Goal: Task Accomplishment & Management: Manage account settings

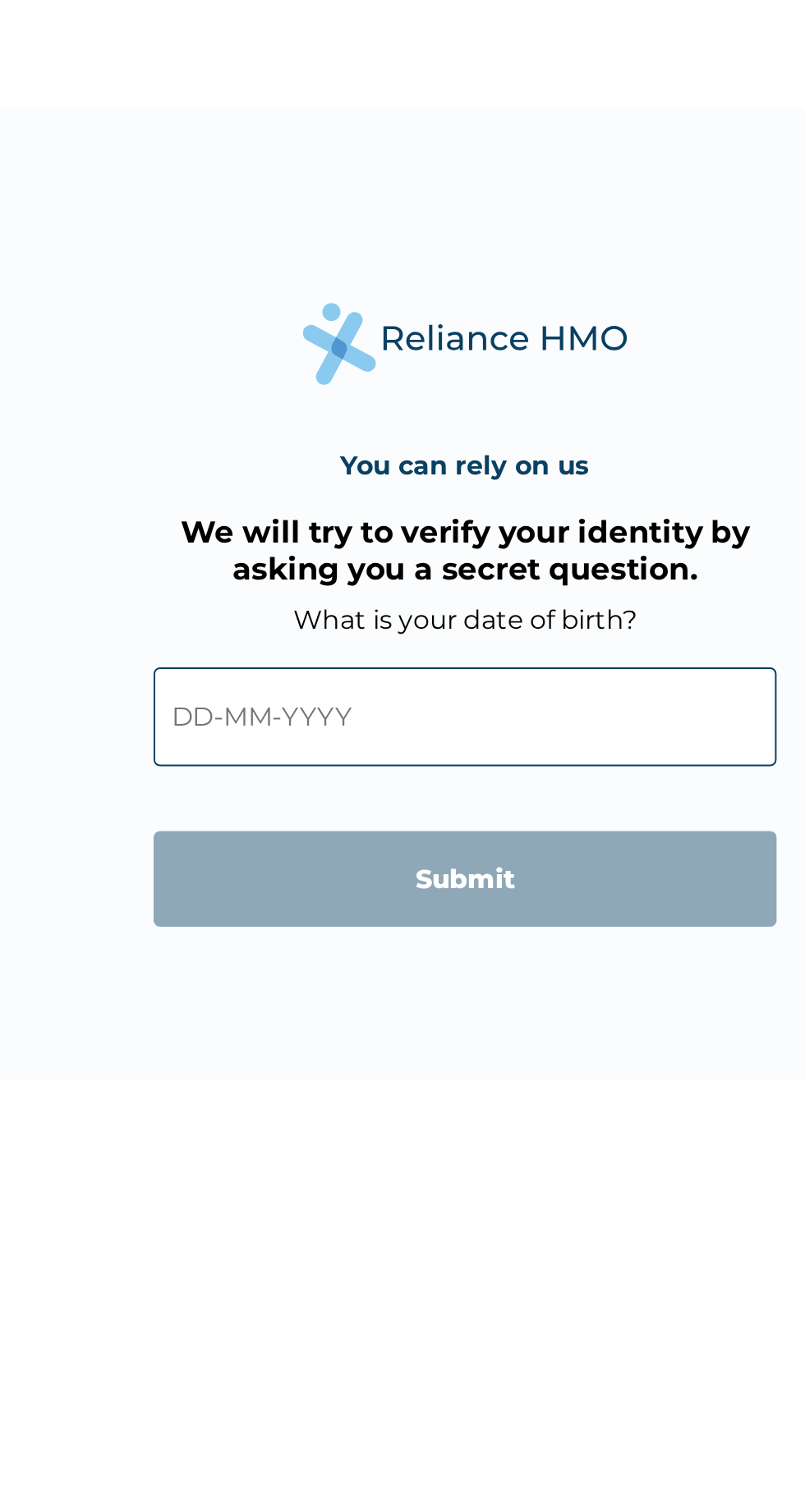
click at [446, 824] on input "text" at bounding box center [402, 818] width 316 height 50
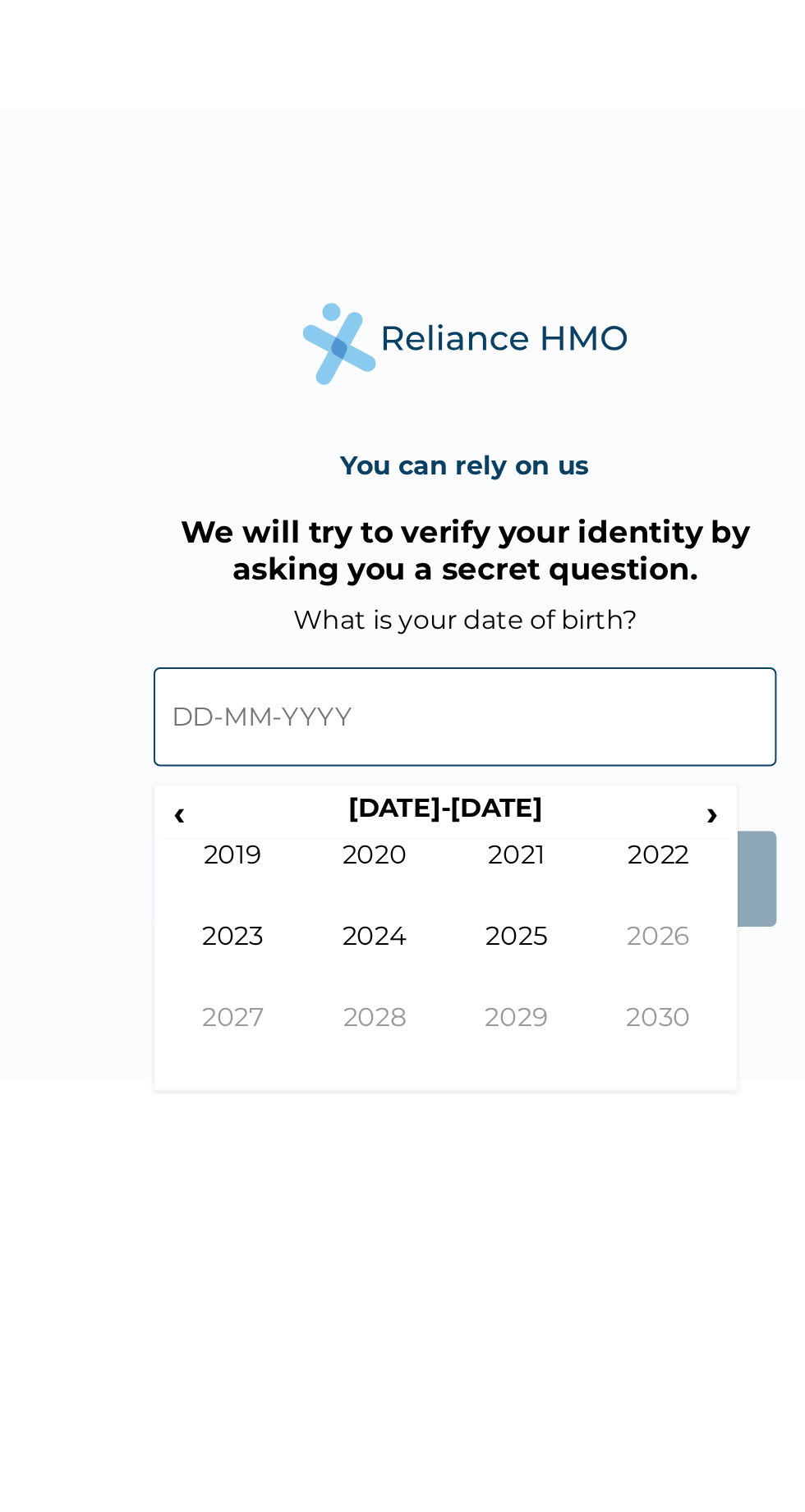
click at [382, 824] on input "text" at bounding box center [402, 818] width 316 height 50
click at [421, 866] on th "2020-2029" at bounding box center [391, 868] width 252 height 23
click at [407, 867] on th "2020-2029" at bounding box center [391, 868] width 252 height 23
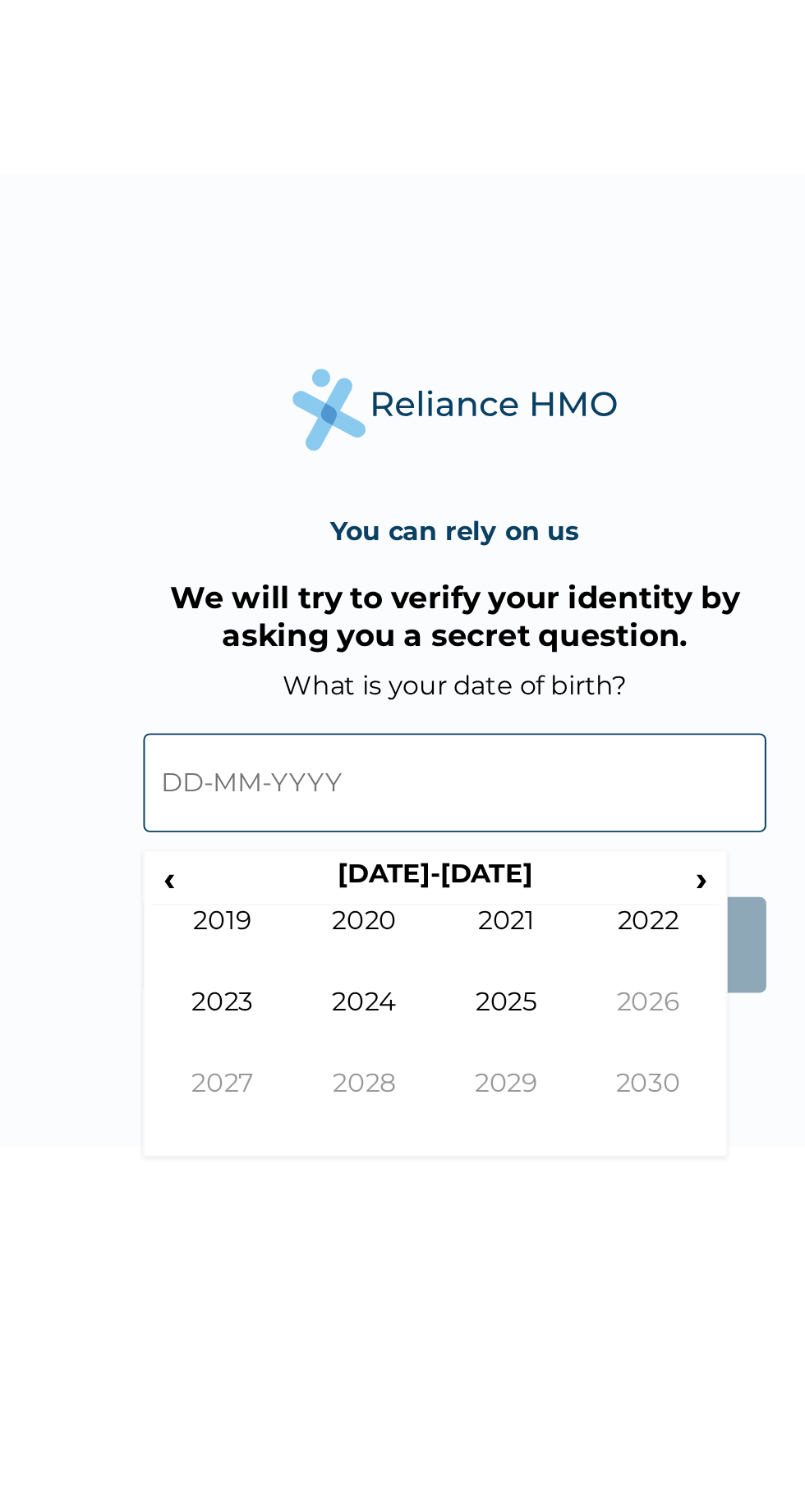
click at [258, 872] on span "‹" at bounding box center [257, 867] width 17 height 21
click at [259, 869] on span "‹" at bounding box center [257, 867] width 17 height 21
click at [258, 870] on span "‹" at bounding box center [257, 867] width 17 height 21
click at [443, 932] on td "1995" at bounding box center [428, 942] width 72 height 41
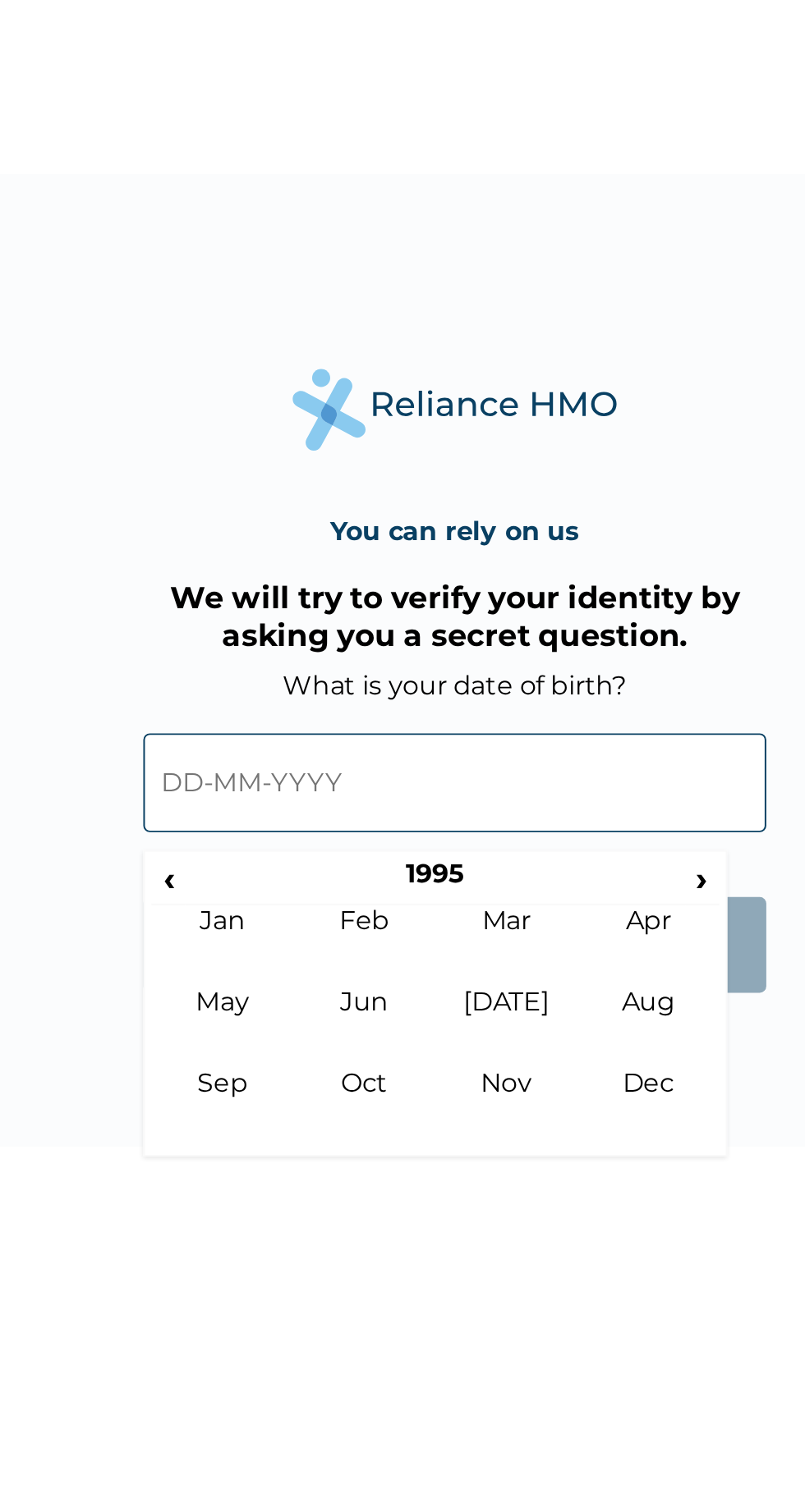
click at [502, 976] on td "Dec" at bounding box center [501, 983] width 72 height 41
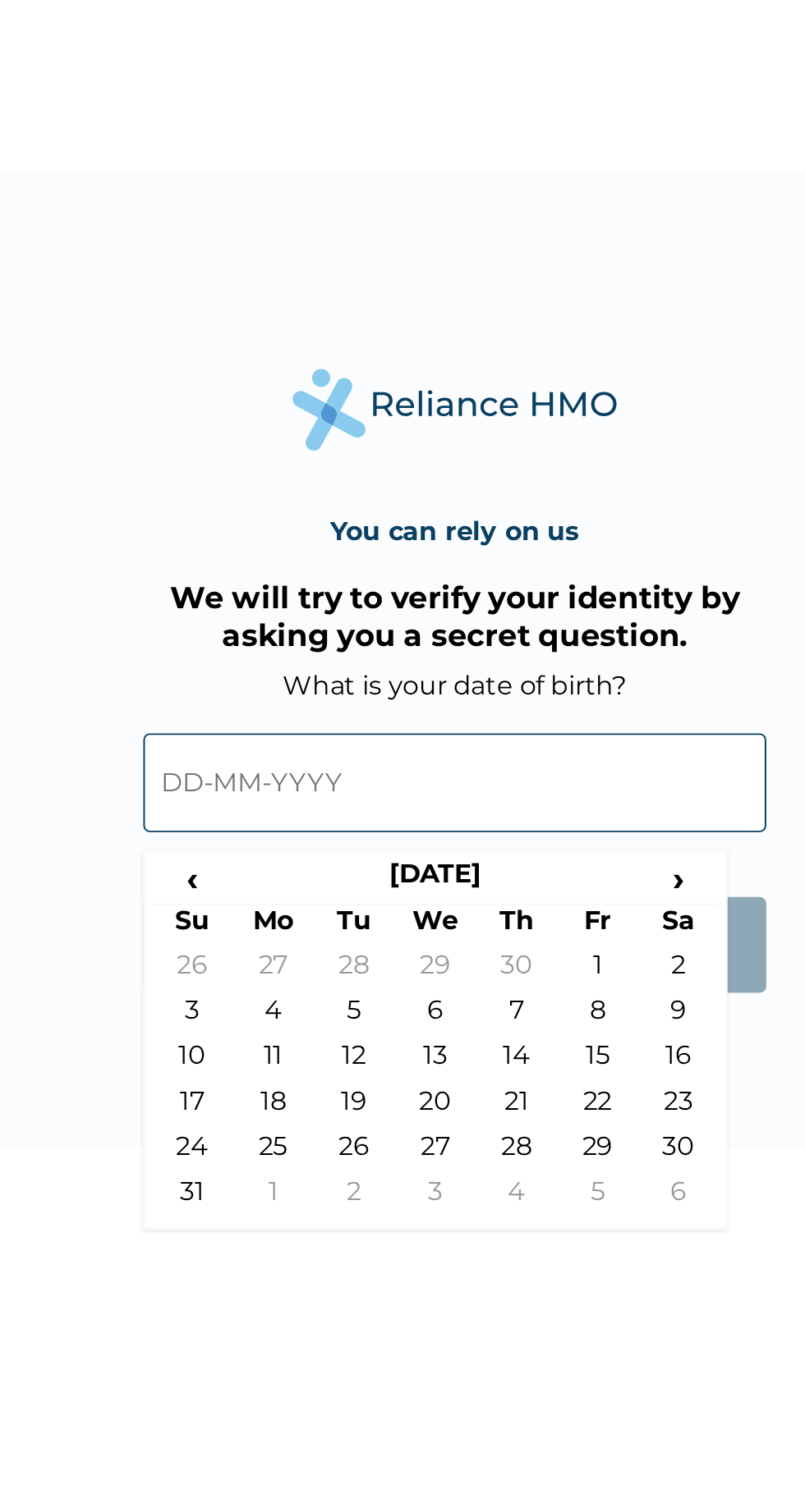
click at [310, 974] on td "18" at bounding box center [310, 982] width 41 height 23
type input "18-12-1995"
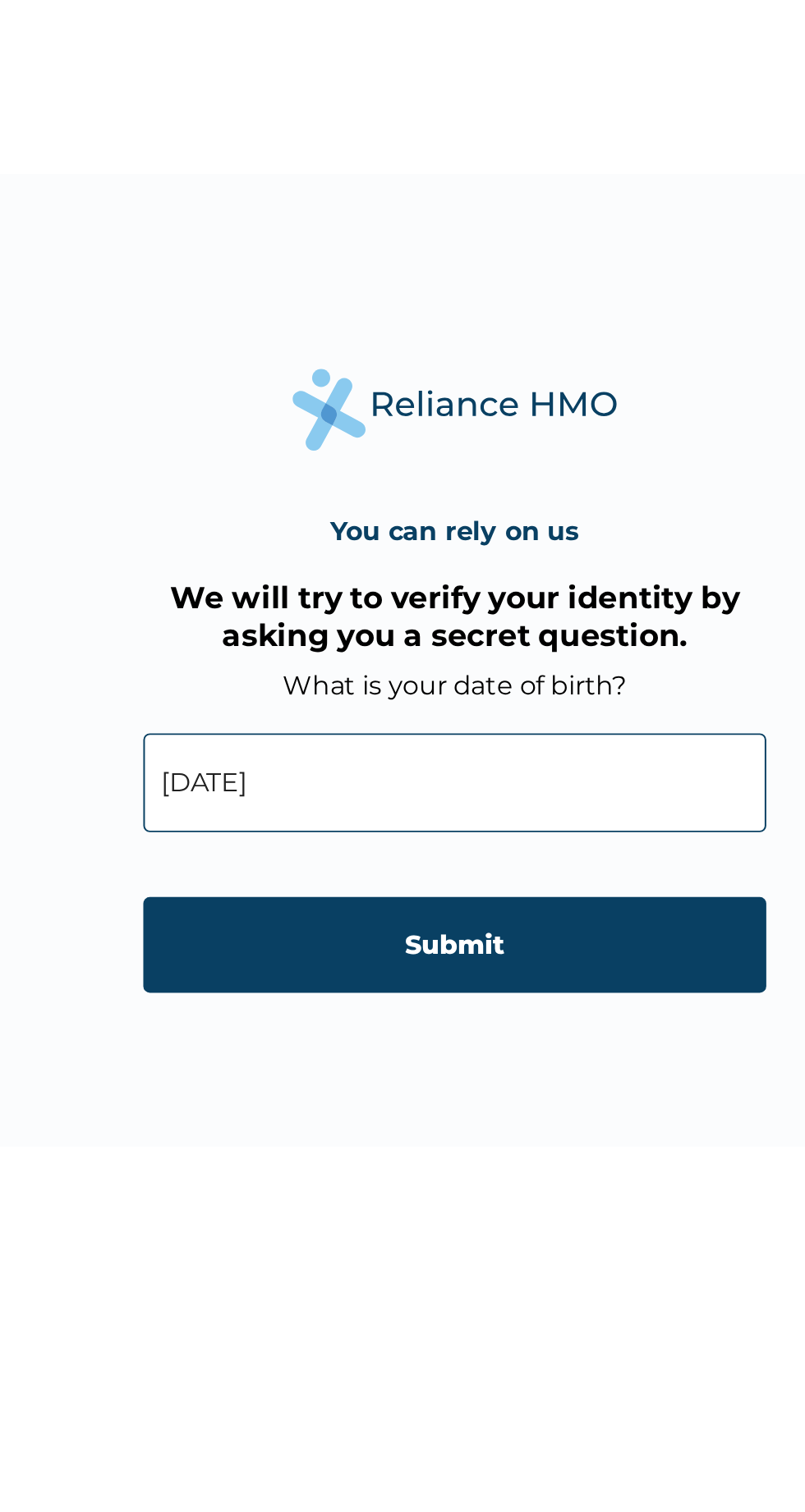
click at [427, 900] on input "Submit" at bounding box center [402, 900] width 316 height 48
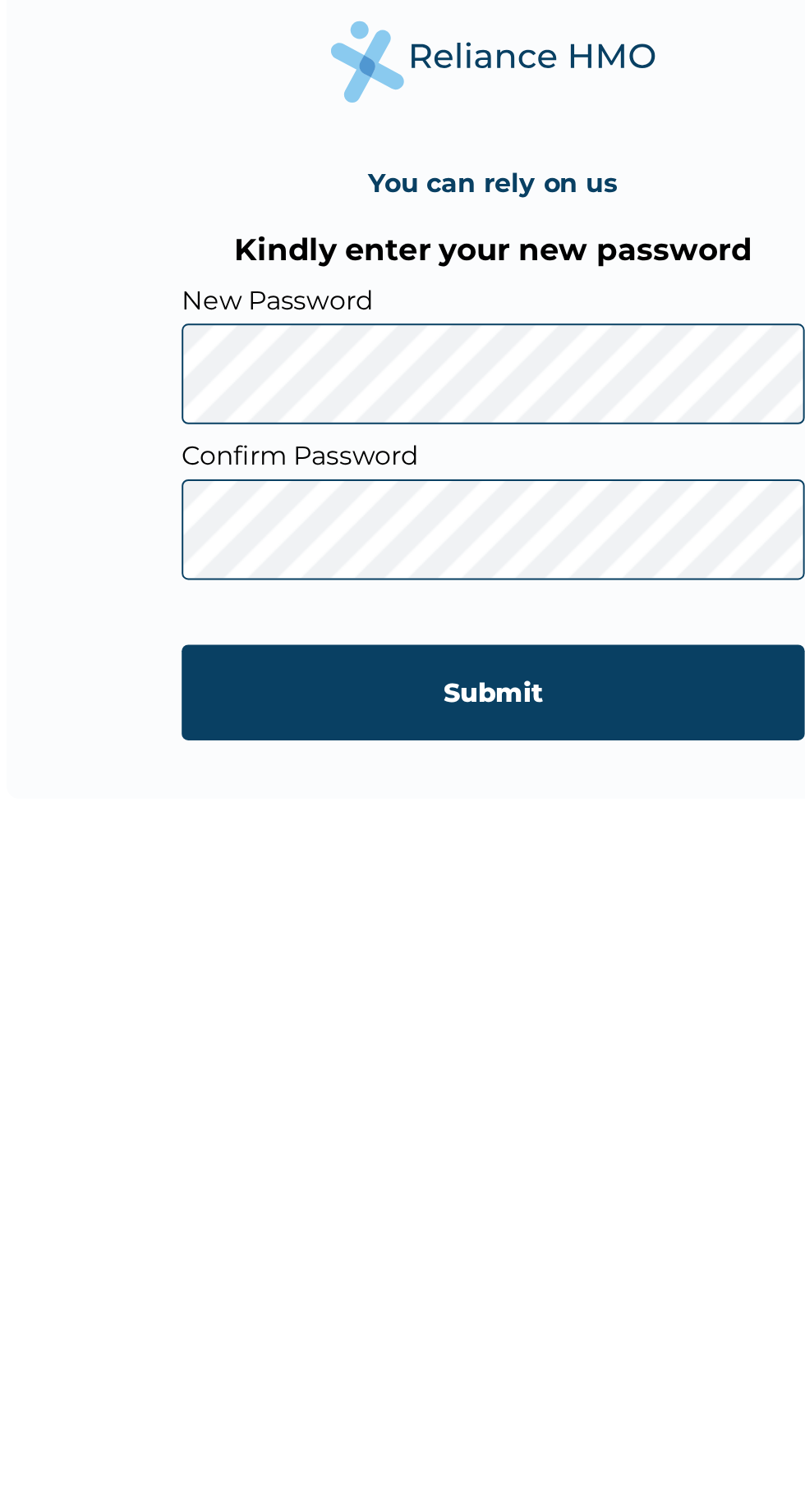
click at [476, 932] on input "Submit" at bounding box center [402, 949] width 316 height 48
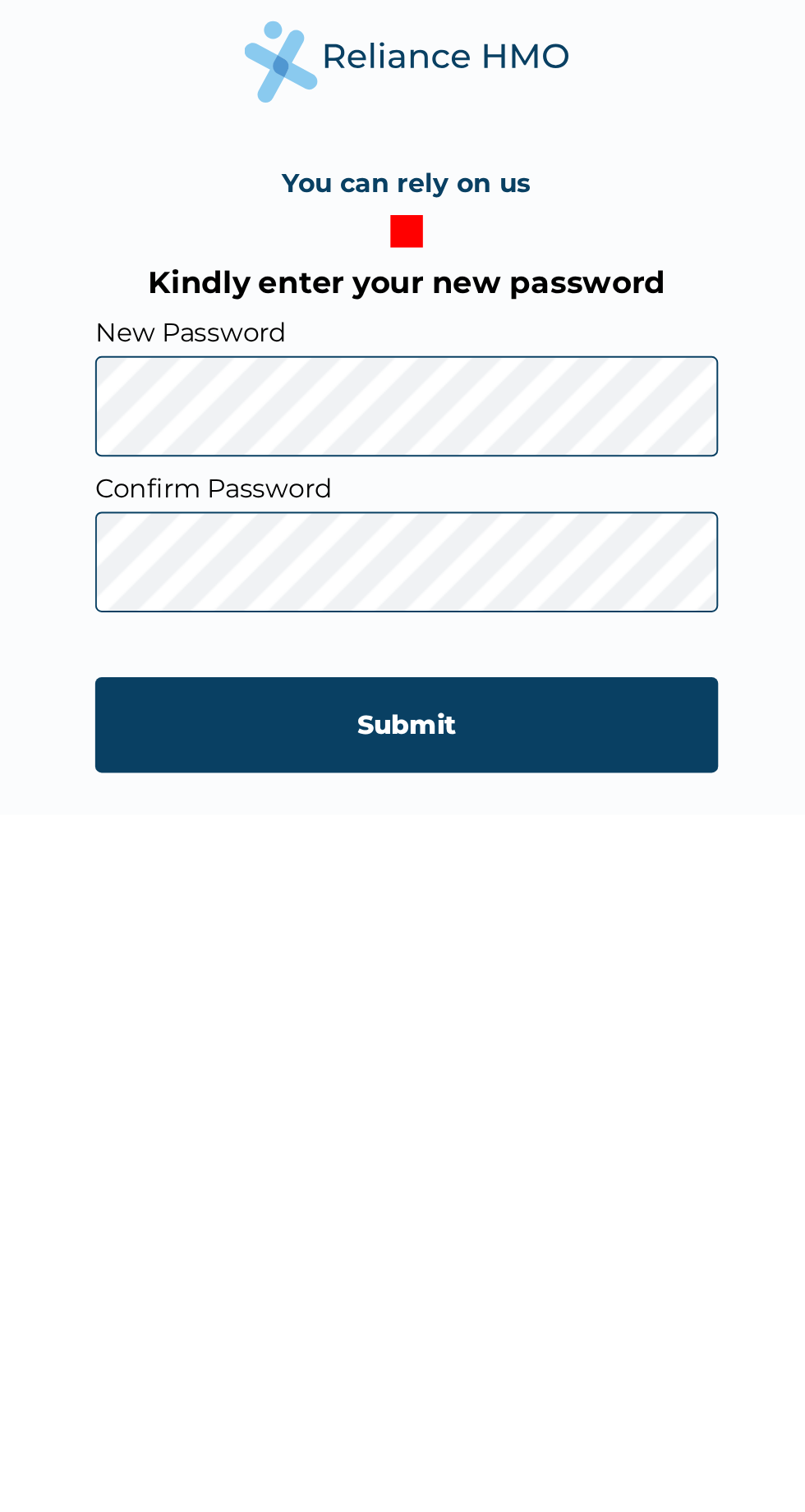
click at [444, 964] on input "Submit" at bounding box center [402, 956] width 316 height 48
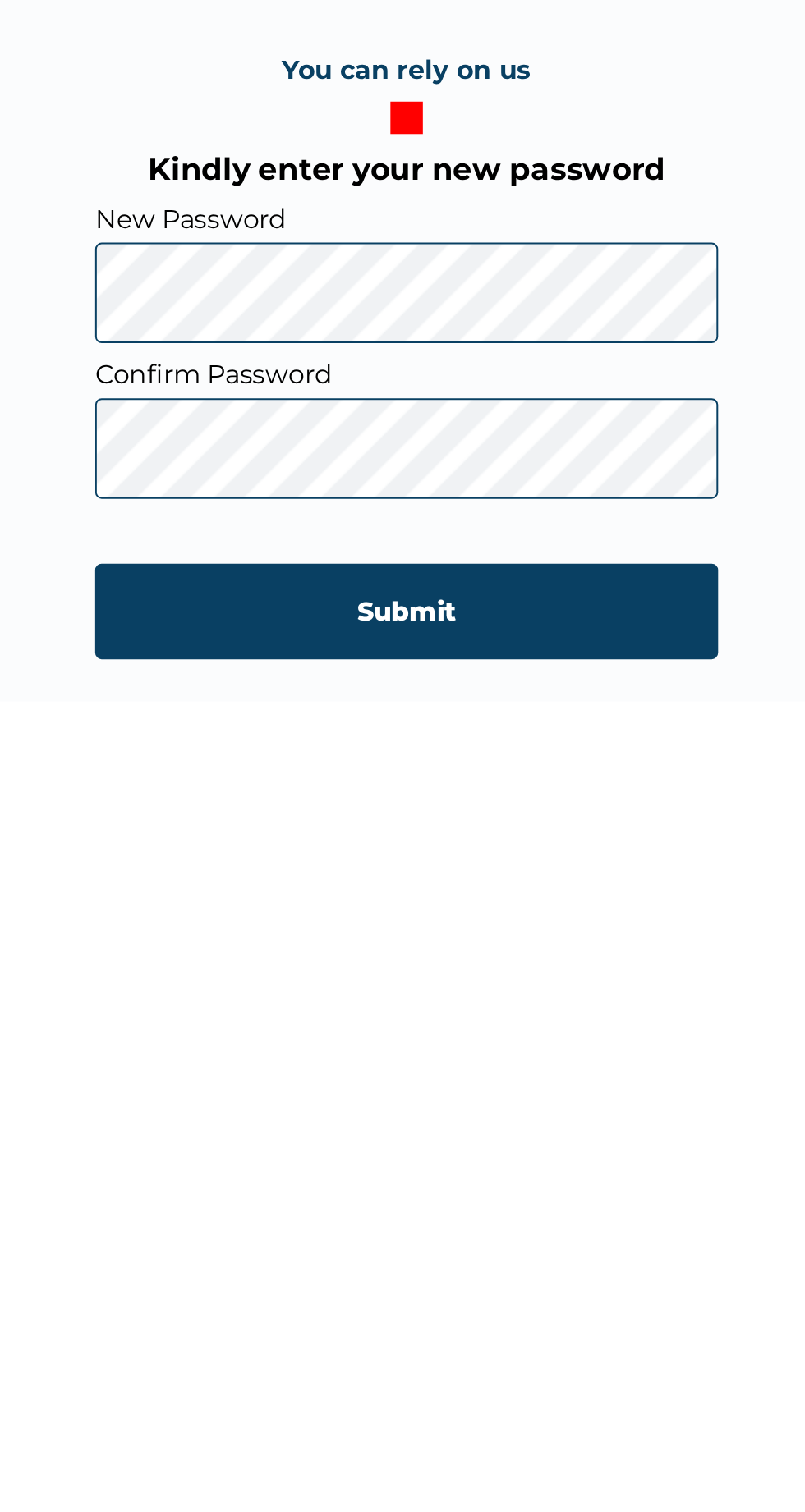
click at [450, 962] on input "Submit" at bounding box center [402, 956] width 316 height 48
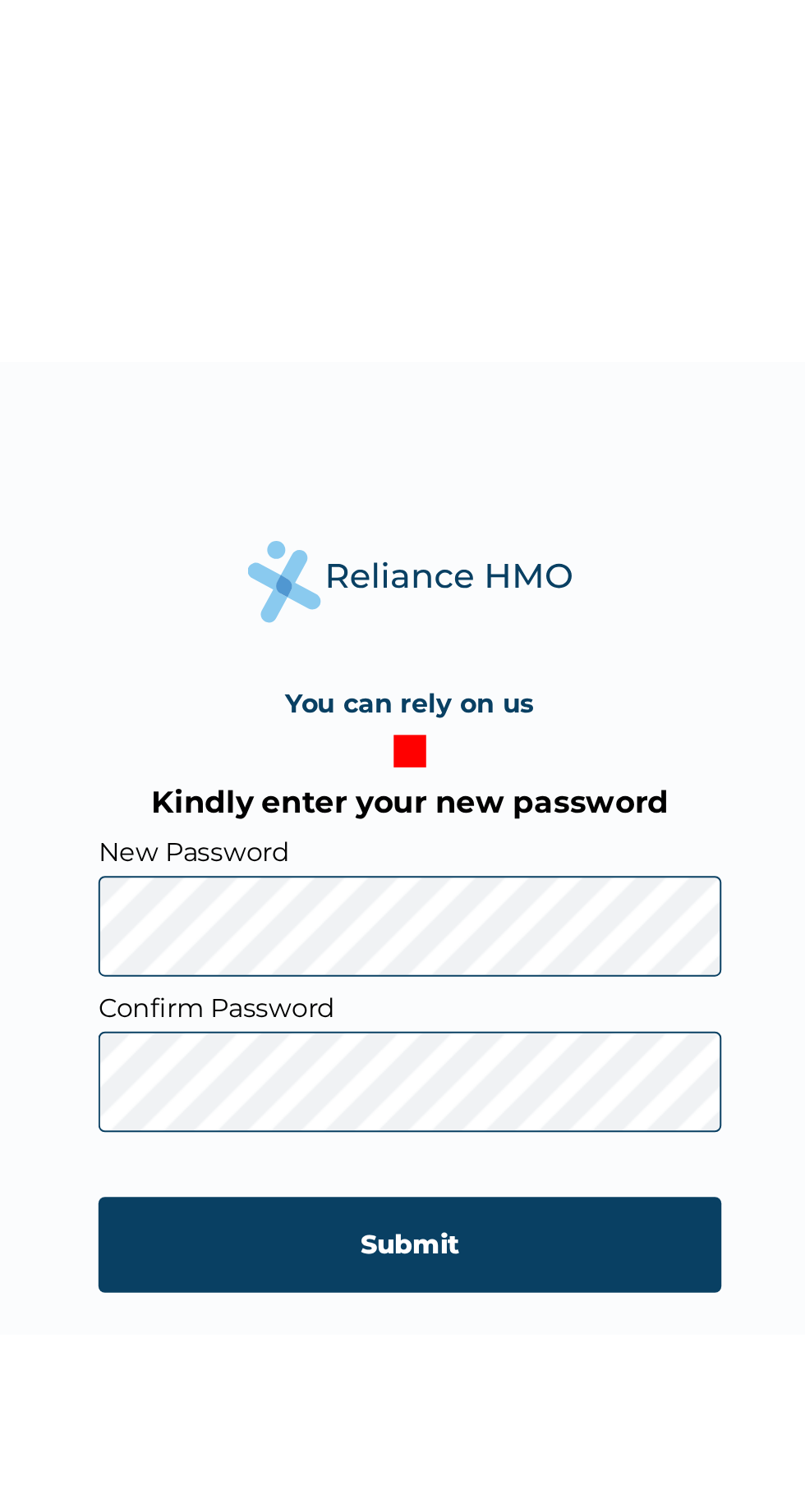
click at [365, 962] on input "Submit" at bounding box center [402, 956] width 316 height 48
click at [370, 959] on input "Submit" at bounding box center [402, 956] width 316 height 48
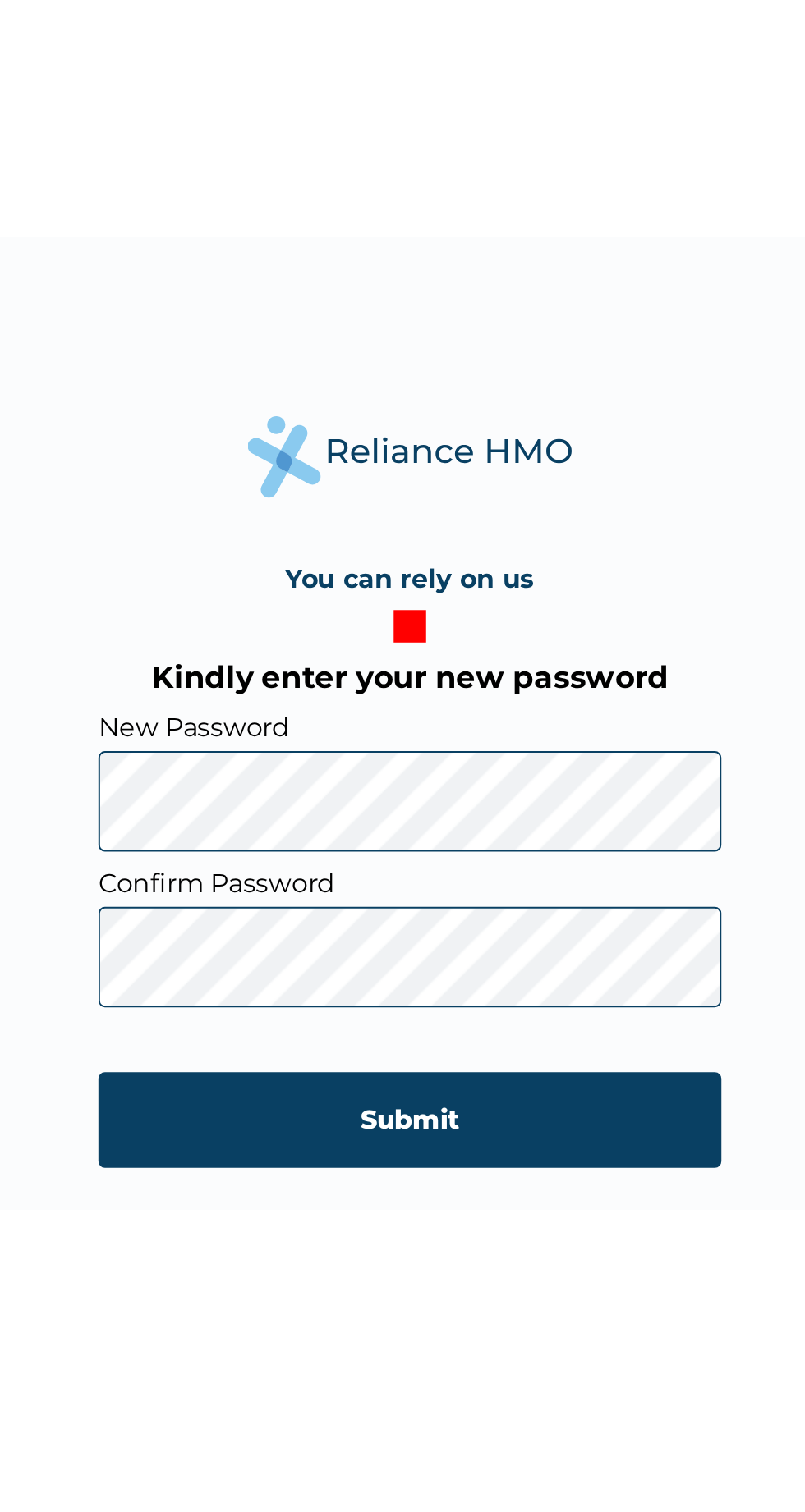
click at [443, 946] on input "Submit" at bounding box center [402, 956] width 316 height 48
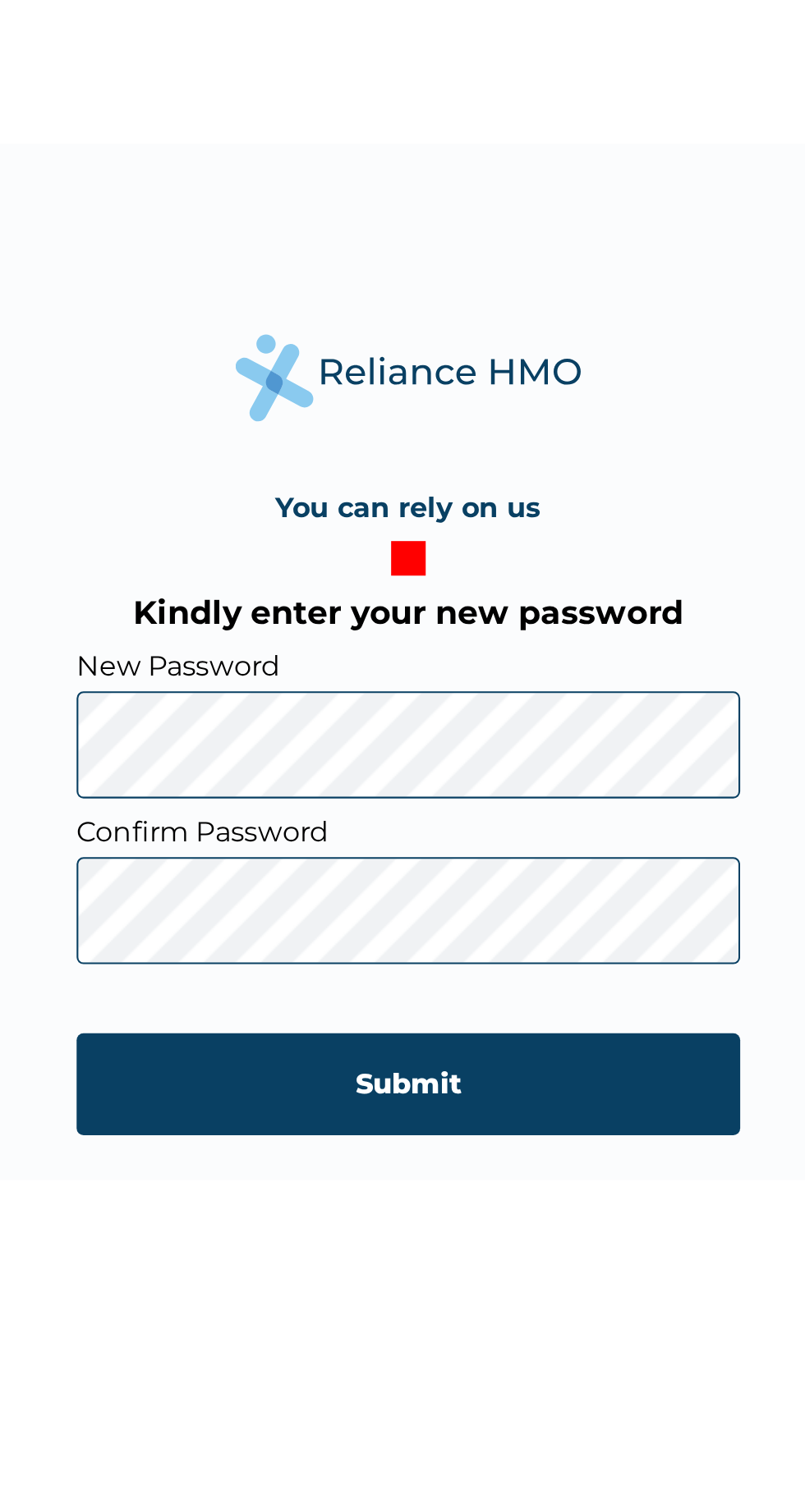
click at [433, 1024] on div "You can rely on us Kindly enter your new password New Password Confirm Password…" at bounding box center [402, 756] width 805 height 1512
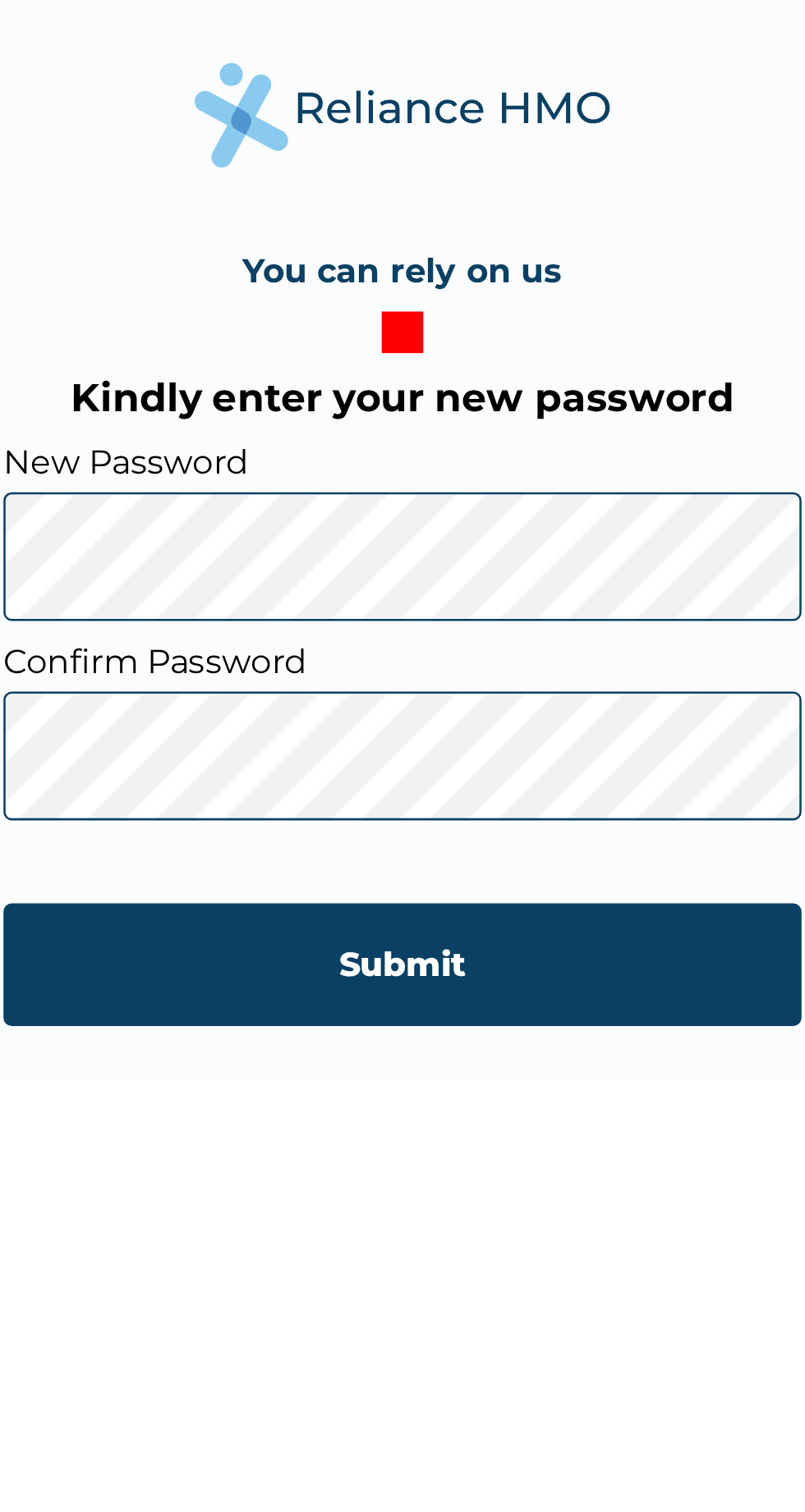
click at [452, 952] on input "Submit" at bounding box center [402, 956] width 316 height 48
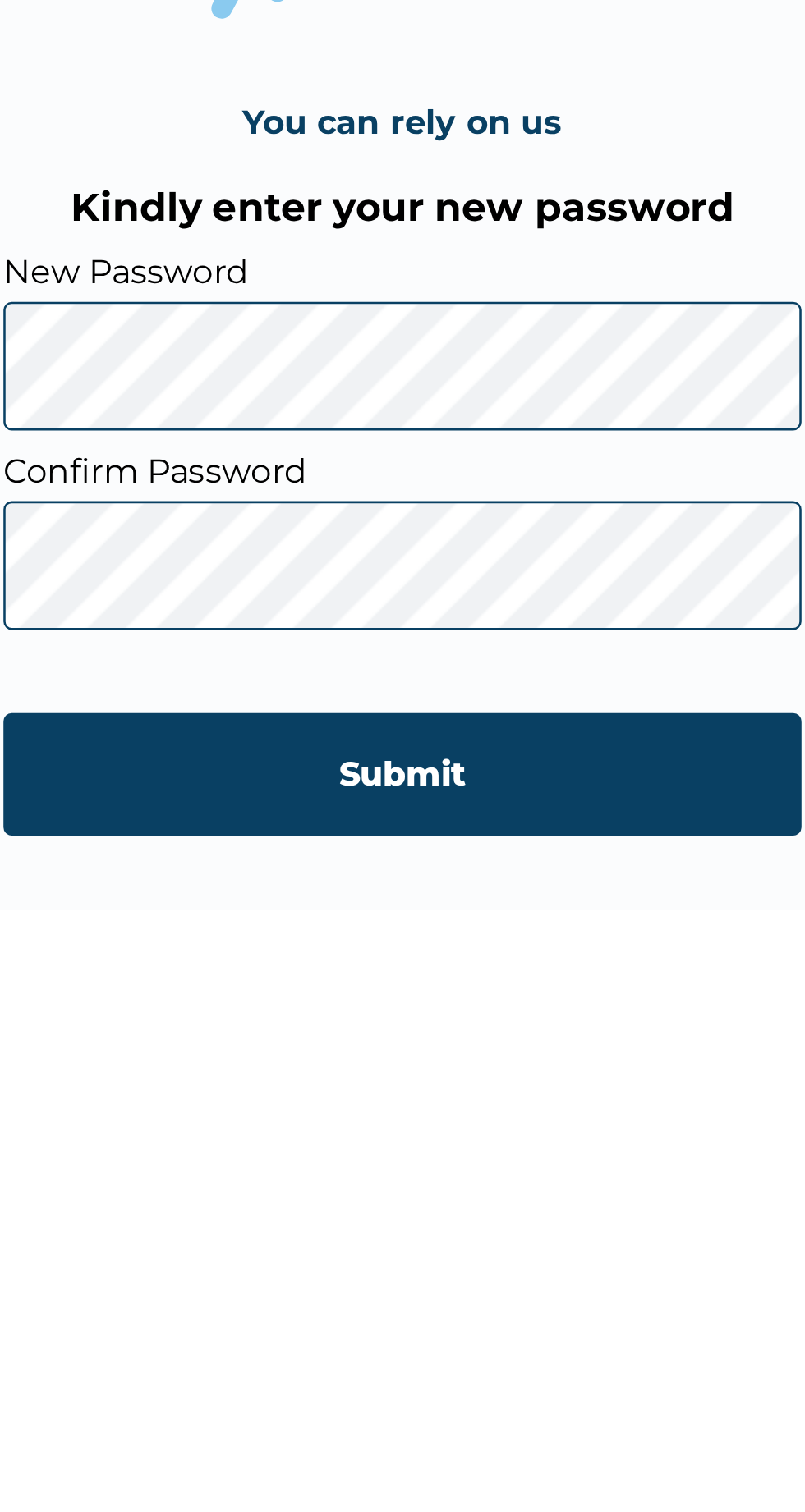
click at [244, 925] on input "Submit" at bounding box center [402, 949] width 316 height 48
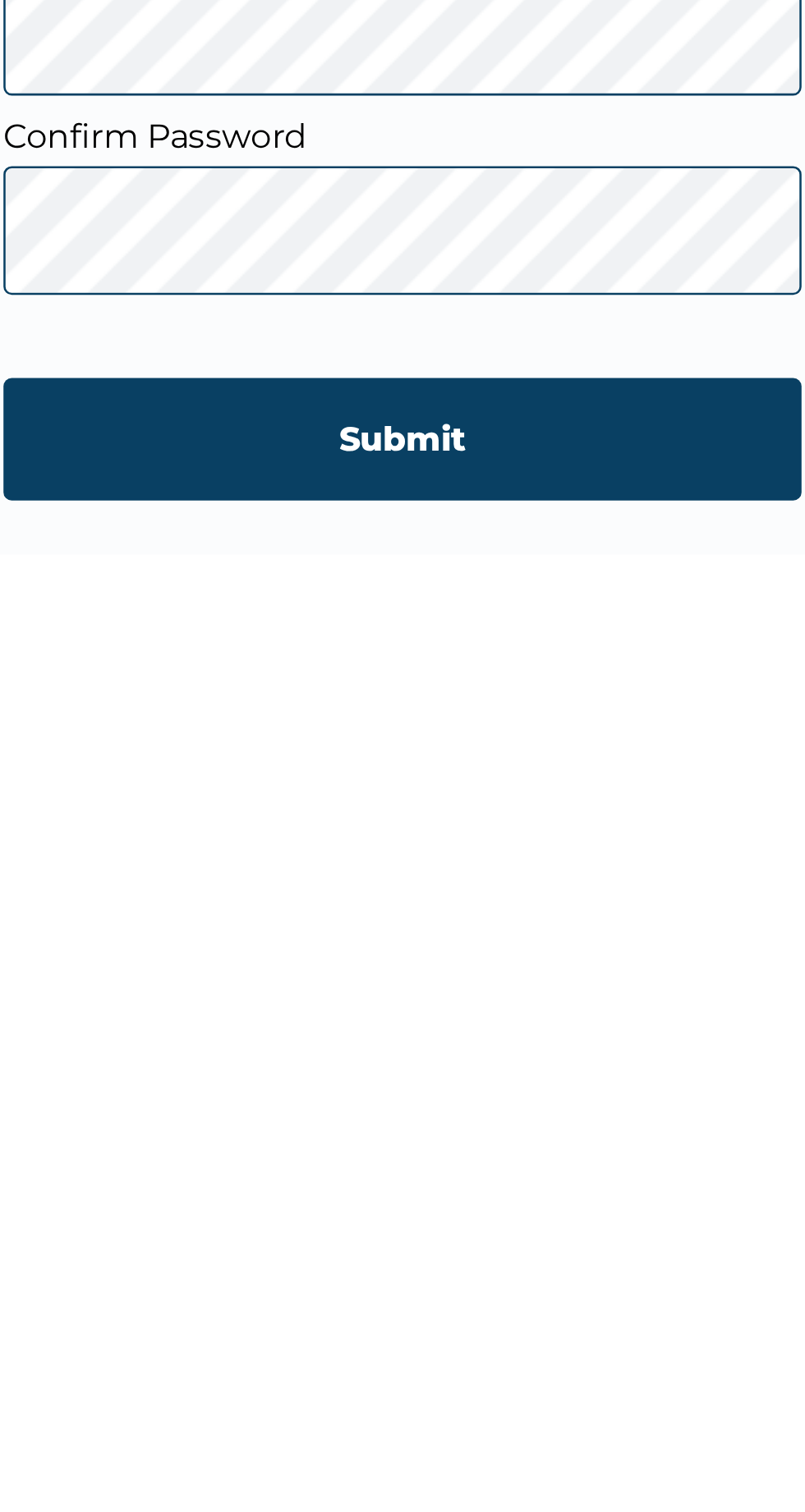
click at [452, 966] on input "Submit" at bounding box center [402, 956] width 316 height 48
